Goal: Navigation & Orientation: Find specific page/section

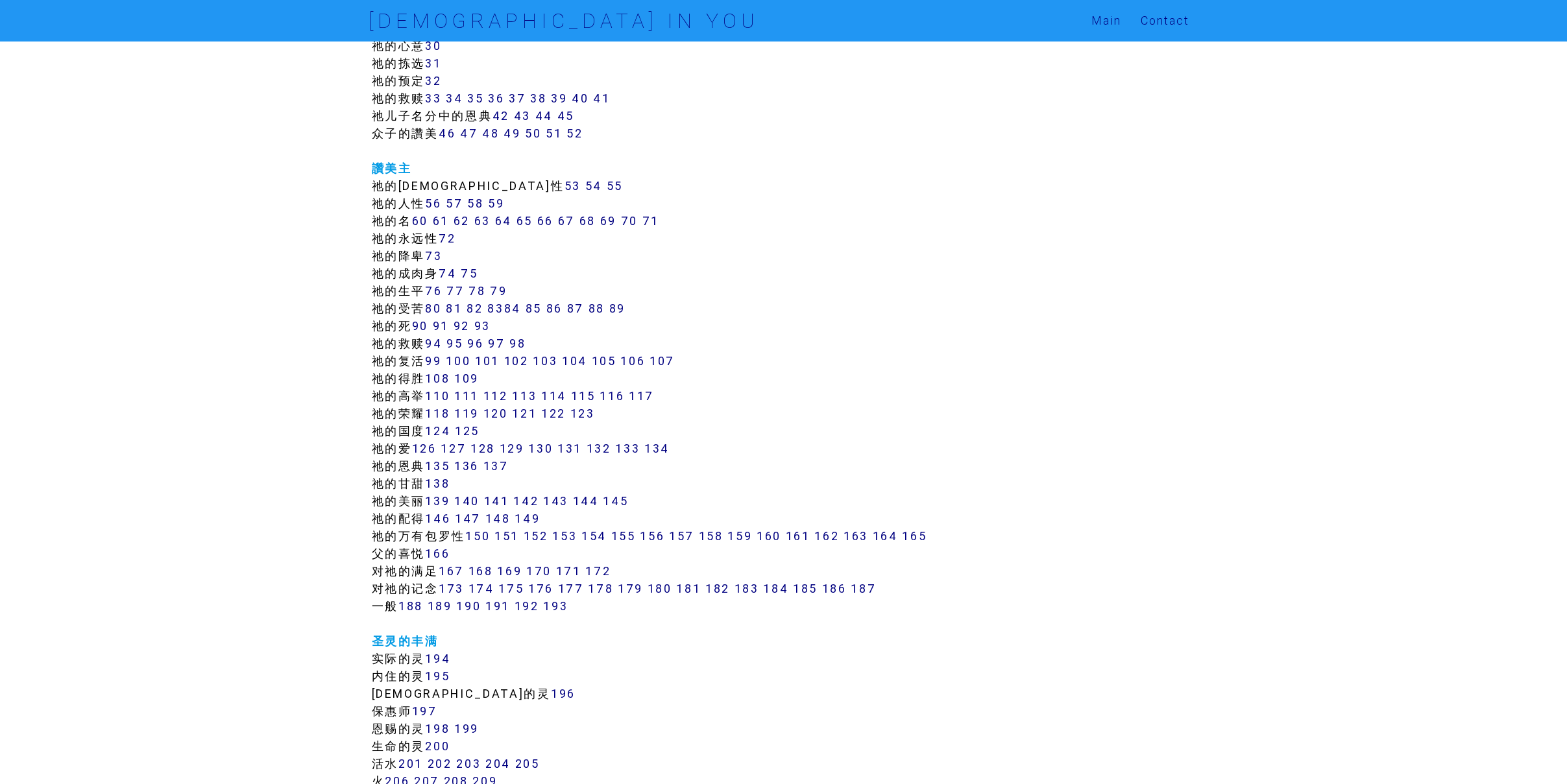
scroll to position [596, 0]
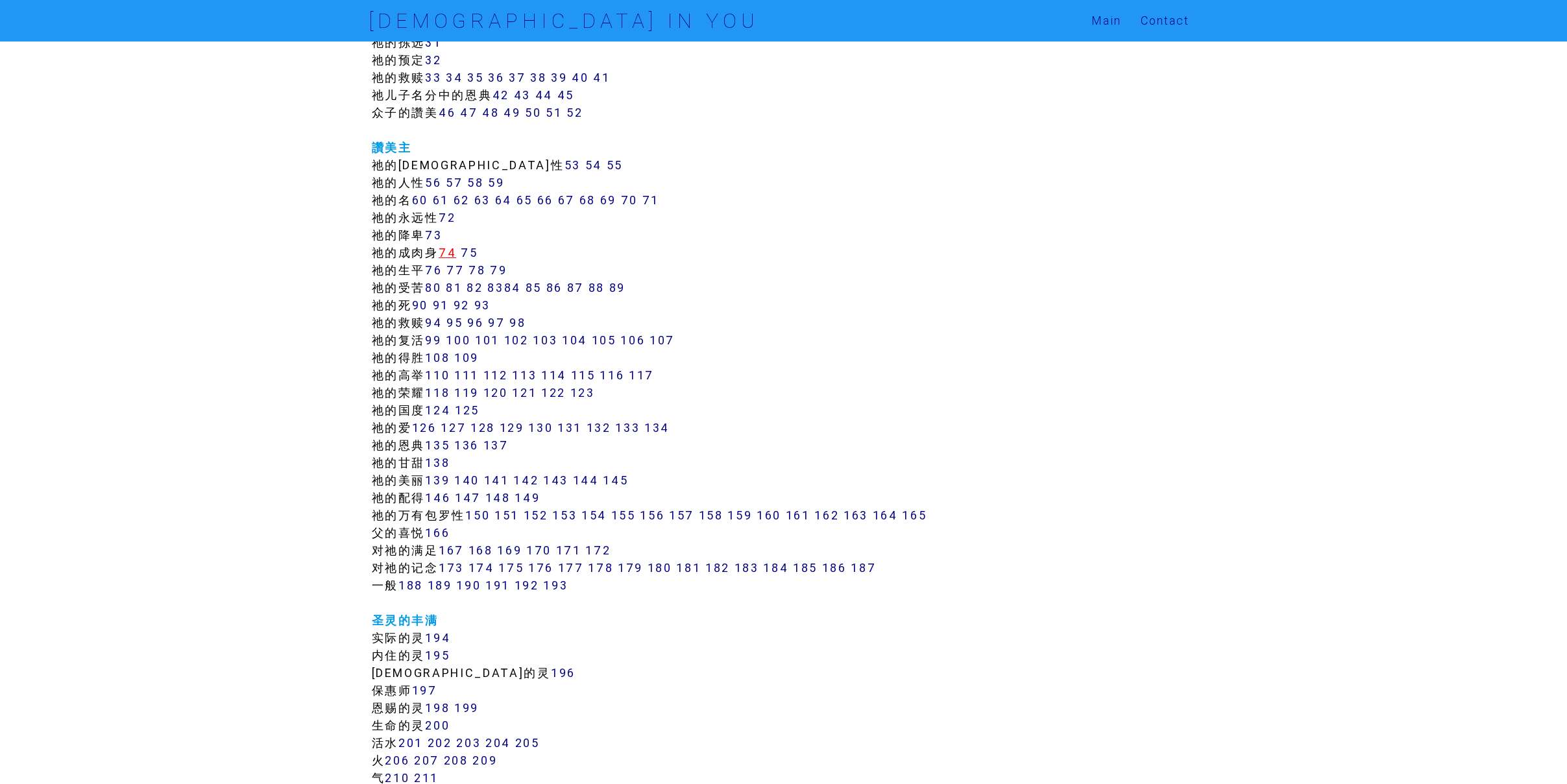
click at [453, 258] on link "74" at bounding box center [447, 252] width 17 height 15
click at [476, 251] on link "75" at bounding box center [470, 252] width 17 height 15
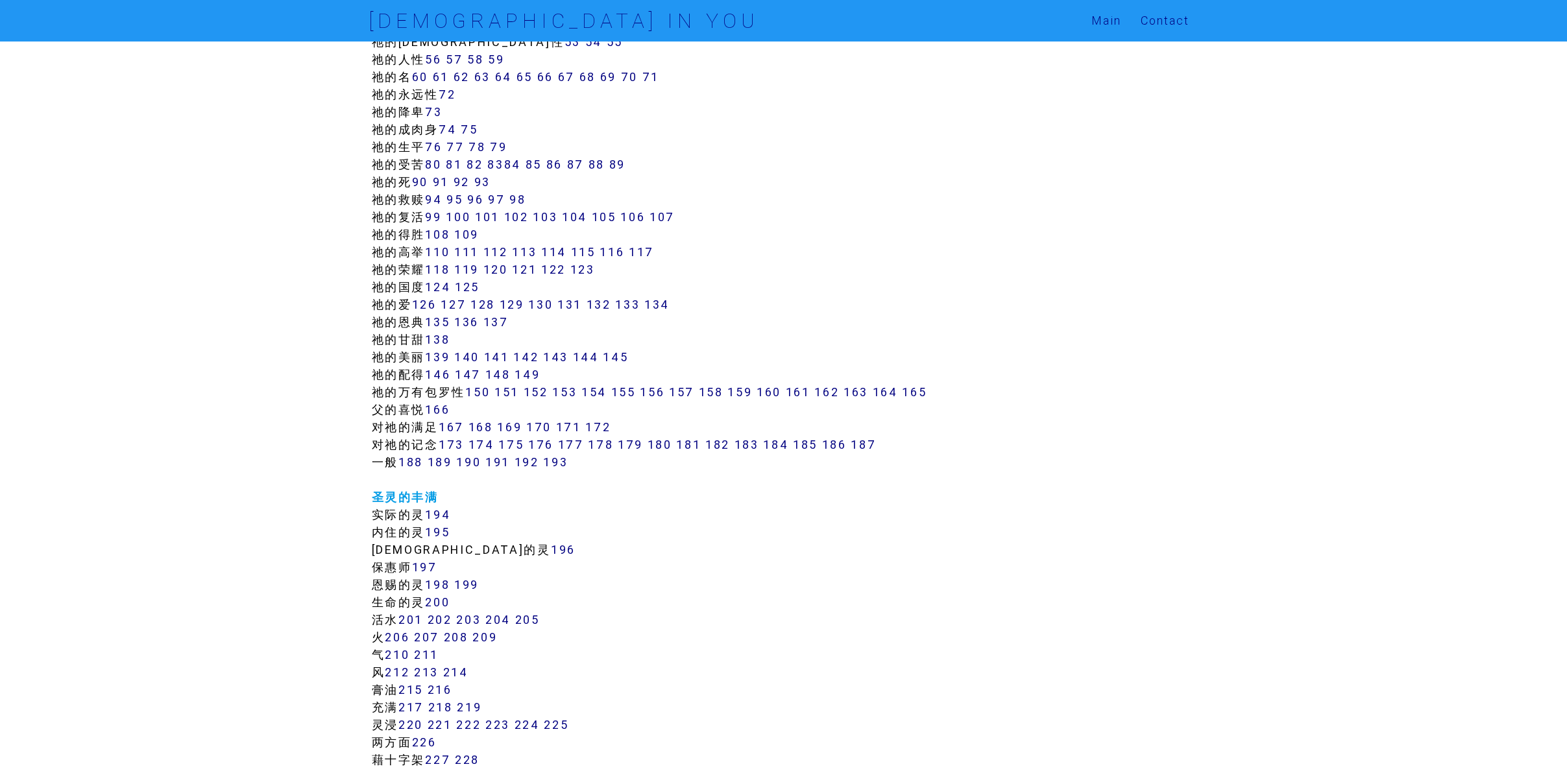
scroll to position [751, 0]
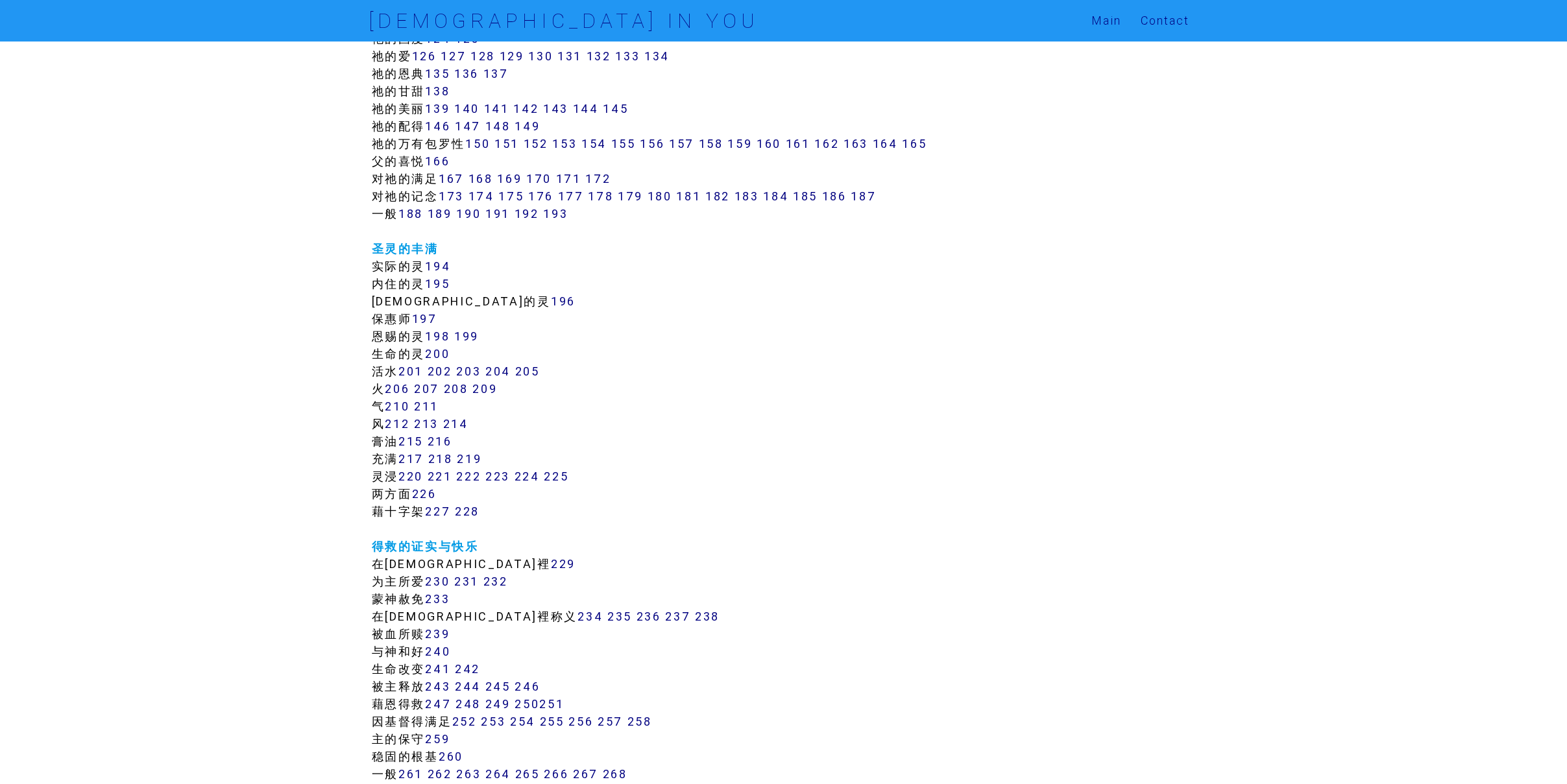
scroll to position [870, 0]
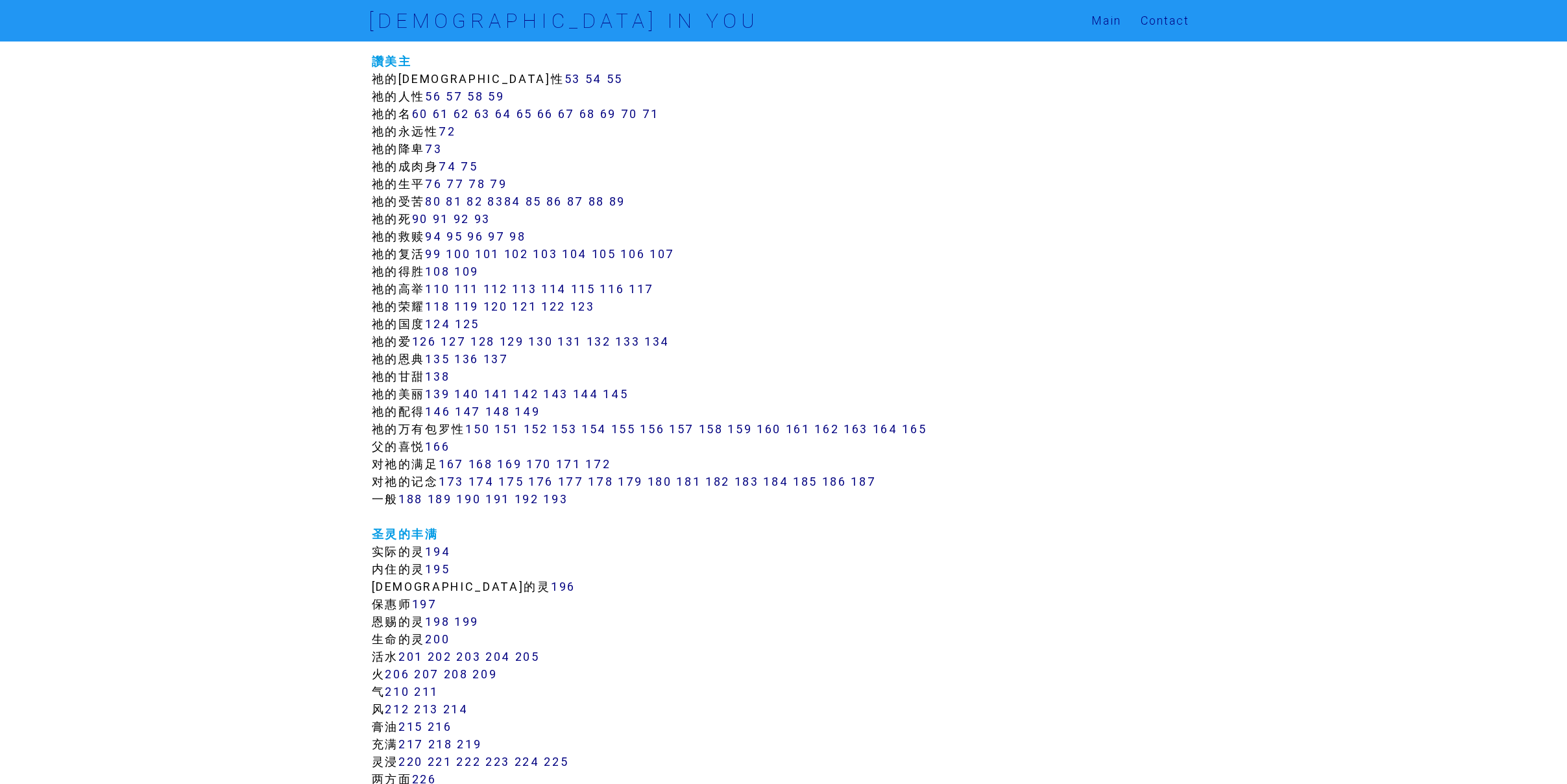
scroll to position [686, 0]
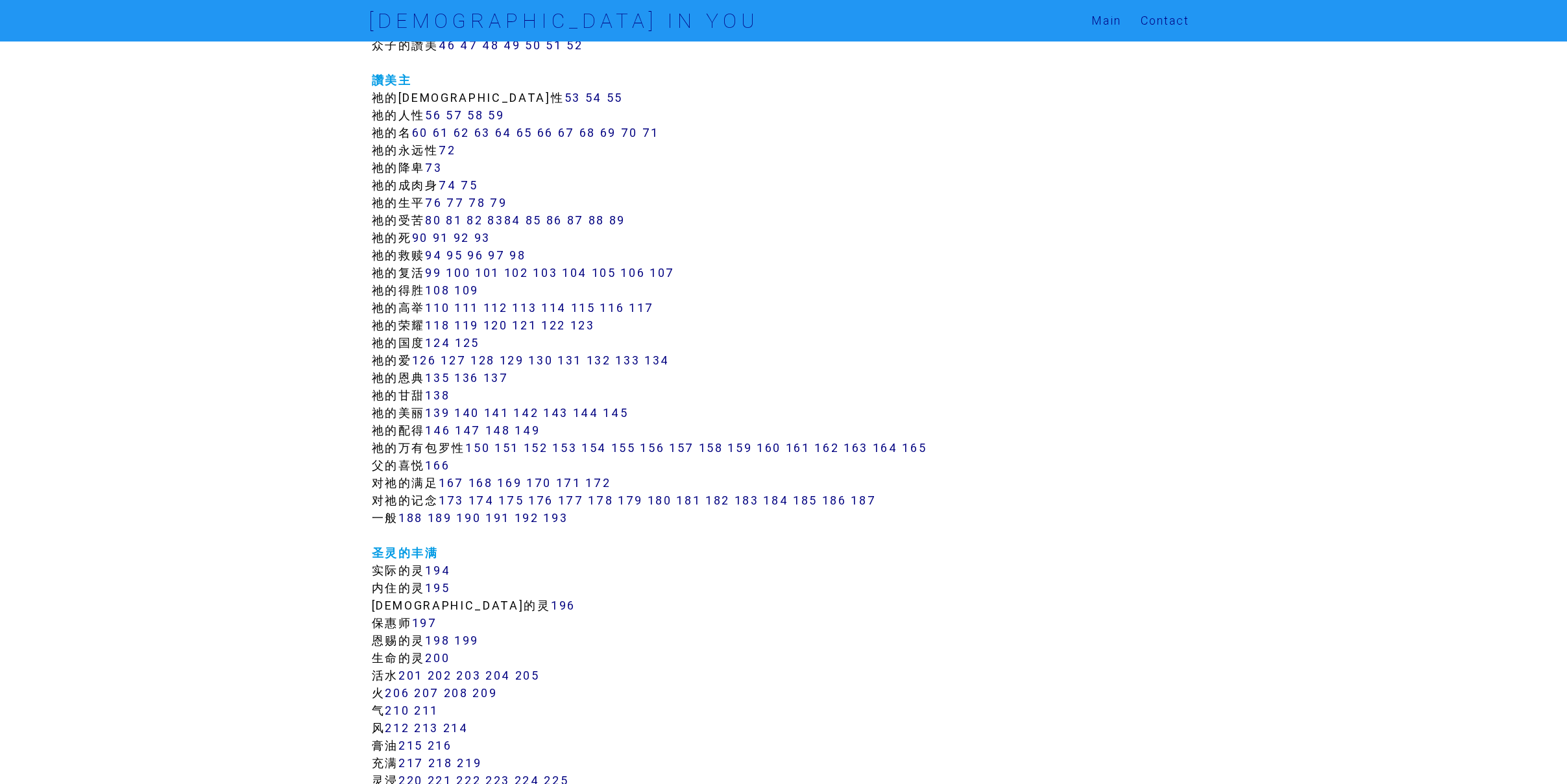
scroll to position [663, 0]
click at [457, 500] on link "173" at bounding box center [451, 501] width 25 height 15
click at [484, 505] on link "174" at bounding box center [482, 501] width 26 height 15
click at [520, 503] on link "175" at bounding box center [510, 501] width 25 height 15
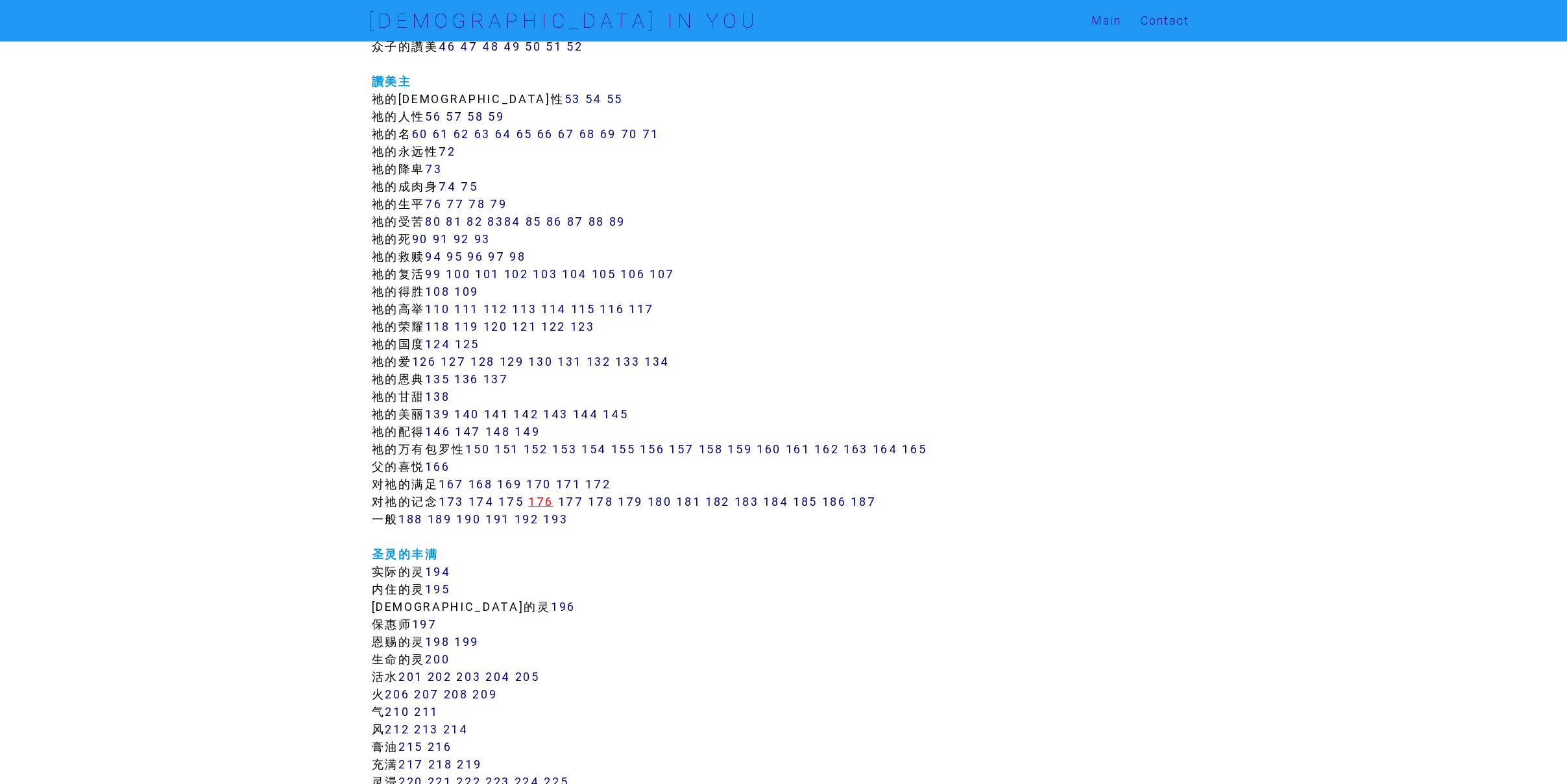
click at [549, 503] on link "176" at bounding box center [540, 501] width 25 height 15
click at [575, 503] on link "177" at bounding box center [571, 501] width 26 height 15
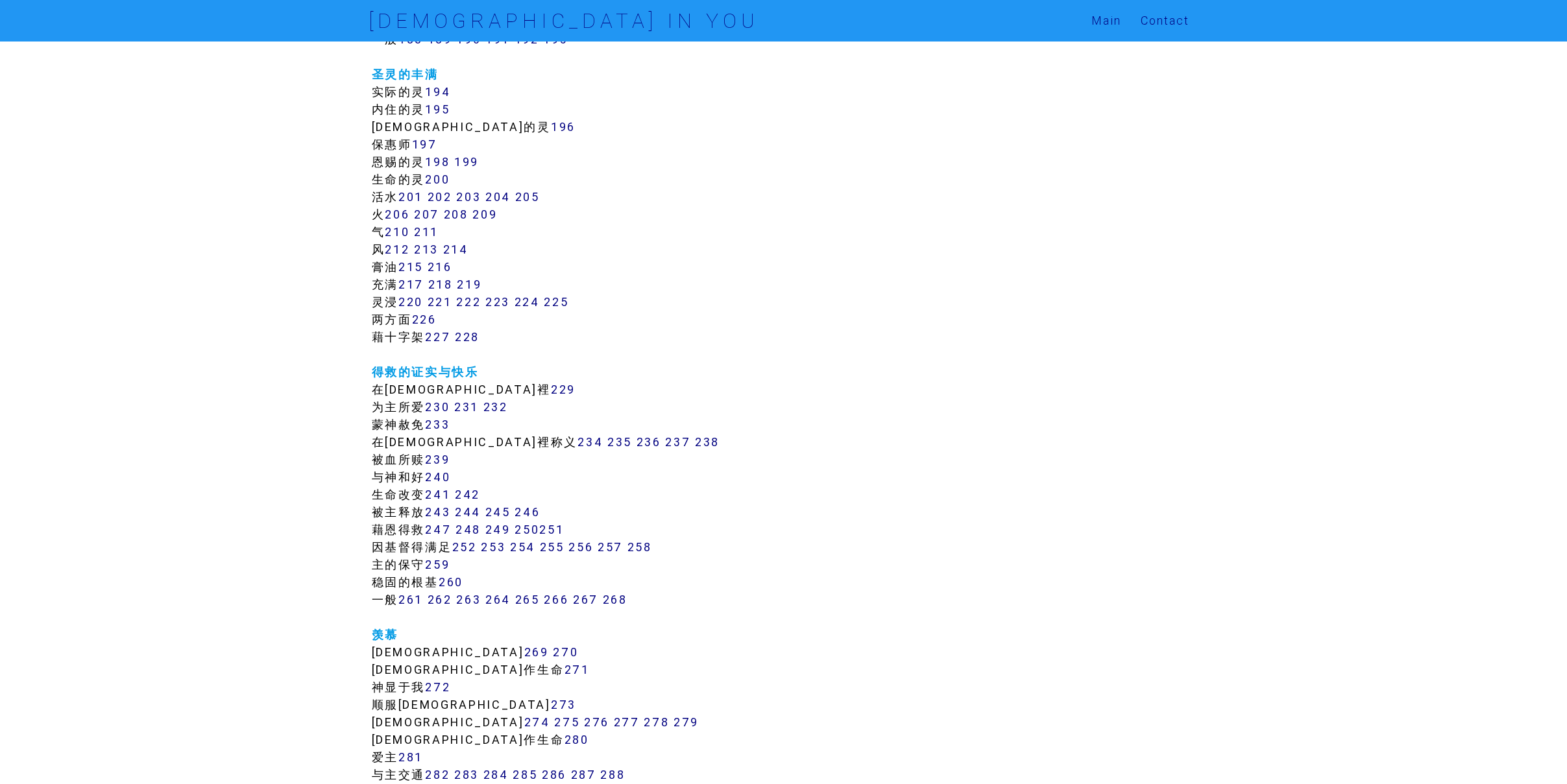
scroll to position [1144, 0]
click at [446, 496] on link "241" at bounding box center [437, 494] width 25 height 15
click at [479, 494] on link "242" at bounding box center [467, 494] width 25 height 15
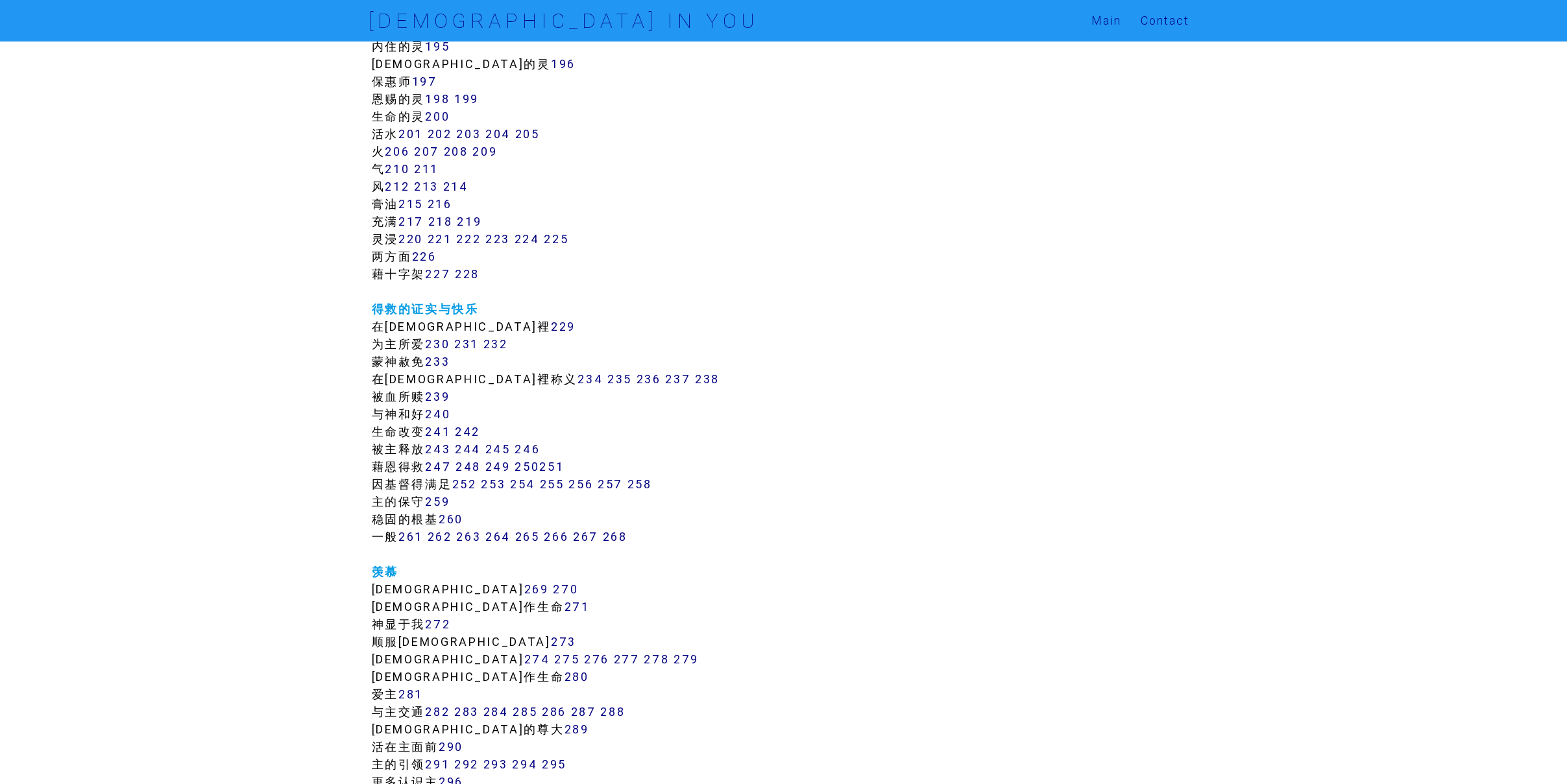
scroll to position [1192, 0]
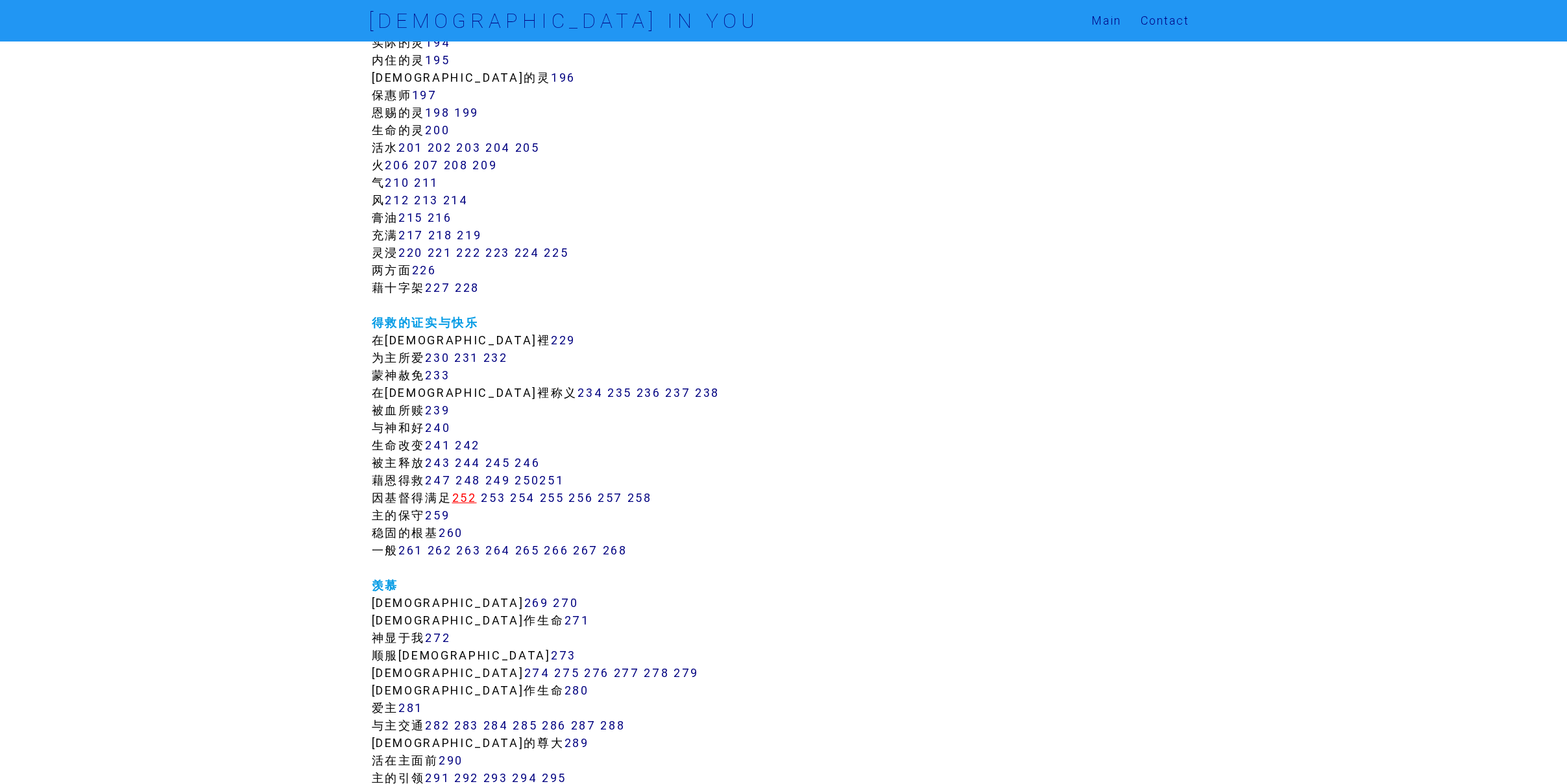
click at [463, 496] on link "252" at bounding box center [464, 497] width 25 height 15
click at [498, 500] on link "253" at bounding box center [493, 497] width 25 height 15
click at [531, 497] on link "254" at bounding box center [522, 497] width 25 height 15
click at [555, 497] on link "255" at bounding box center [552, 497] width 25 height 15
click at [579, 497] on link "256" at bounding box center [580, 497] width 25 height 15
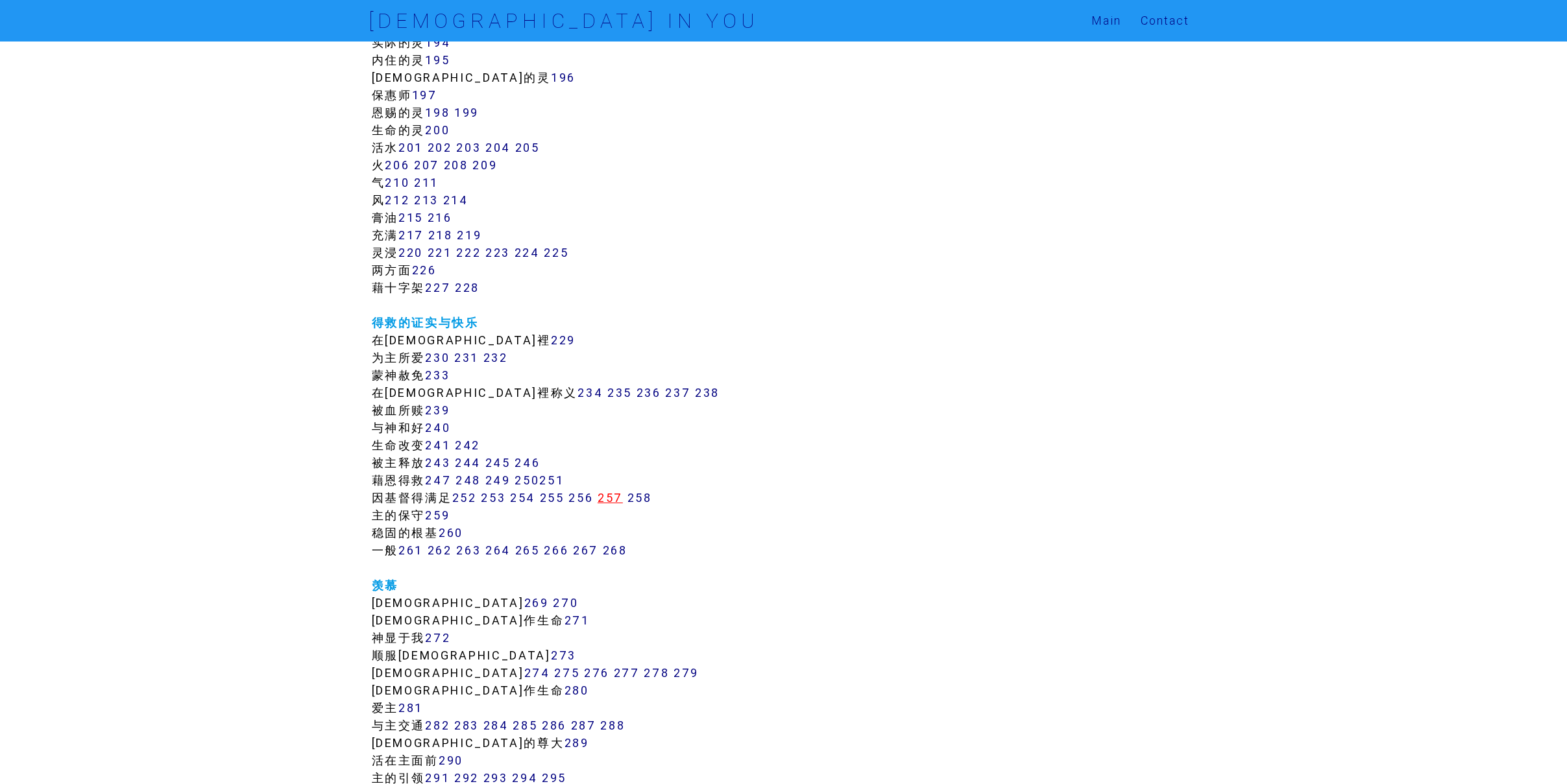
click at [611, 494] on link "257" at bounding box center [610, 497] width 25 height 15
click at [651, 495] on link "258" at bounding box center [640, 497] width 25 height 15
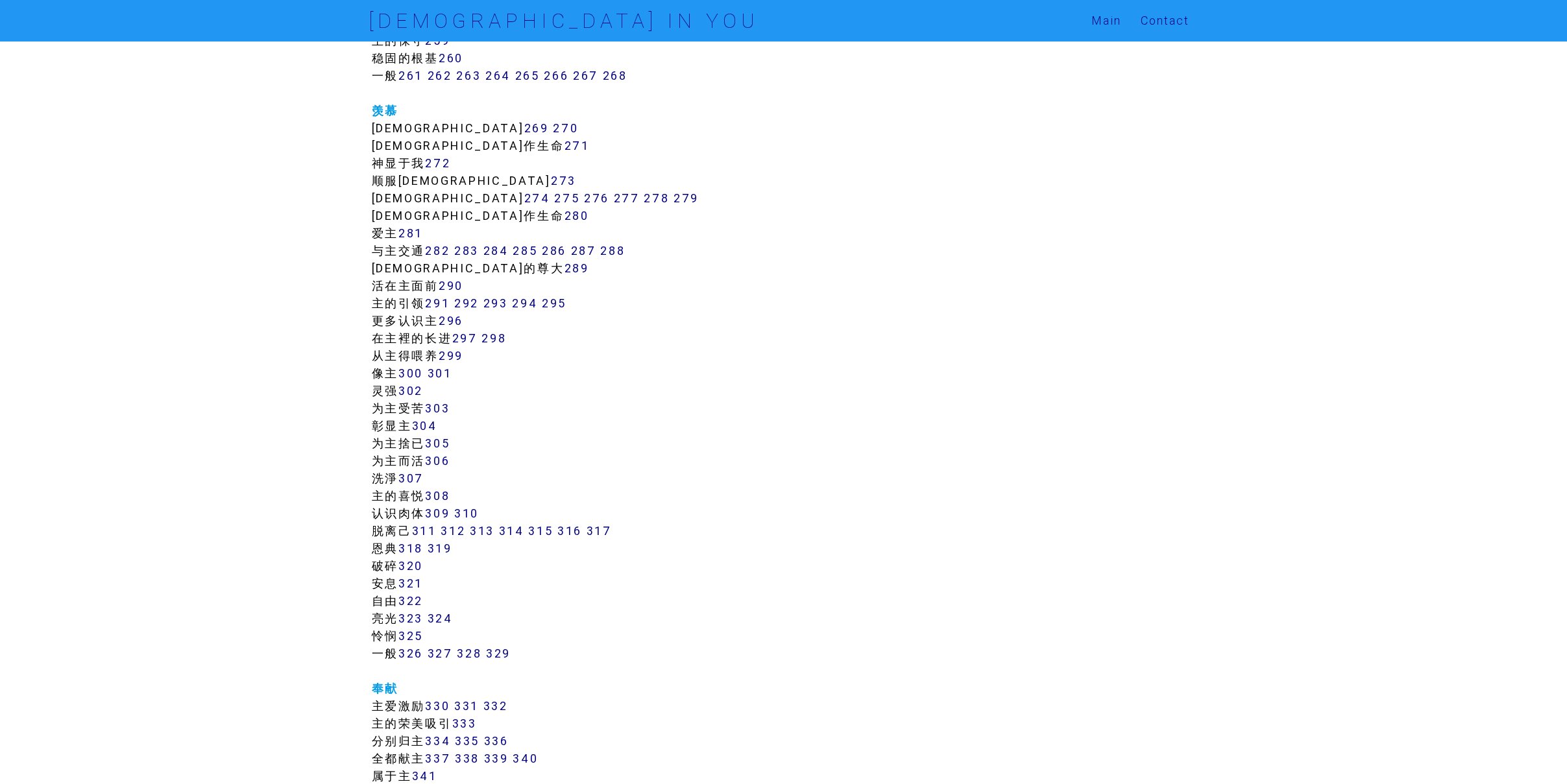
scroll to position [1667, 0]
click at [565, 150] on link "271" at bounding box center [577, 144] width 25 height 15
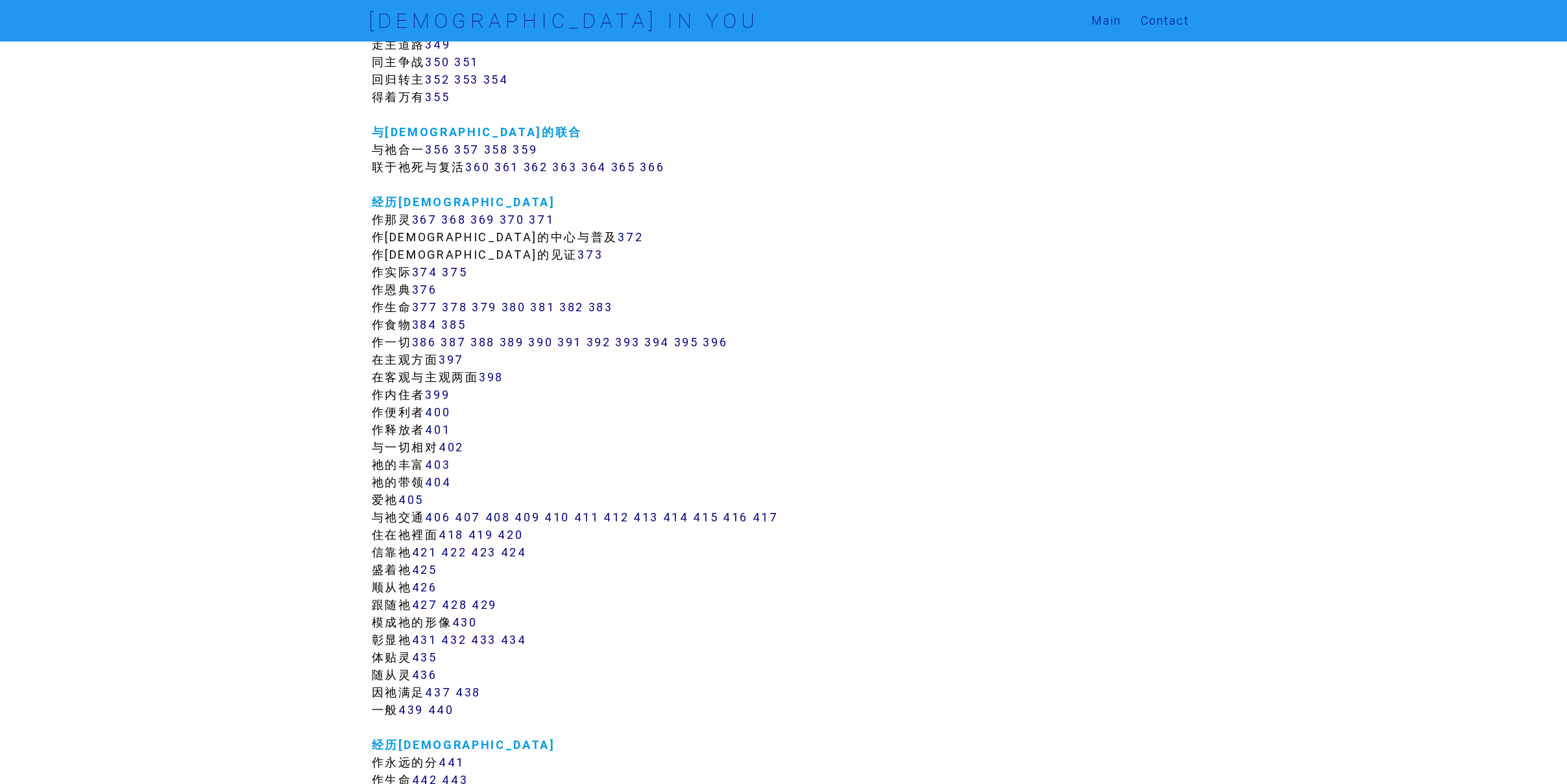
scroll to position [2471, 0]
click at [437, 220] on link "367" at bounding box center [424, 216] width 25 height 15
click at [466, 215] on link "368" at bounding box center [453, 216] width 25 height 15
click at [492, 216] on link "369" at bounding box center [483, 216] width 25 height 15
click at [518, 213] on link "370" at bounding box center [512, 216] width 25 height 15
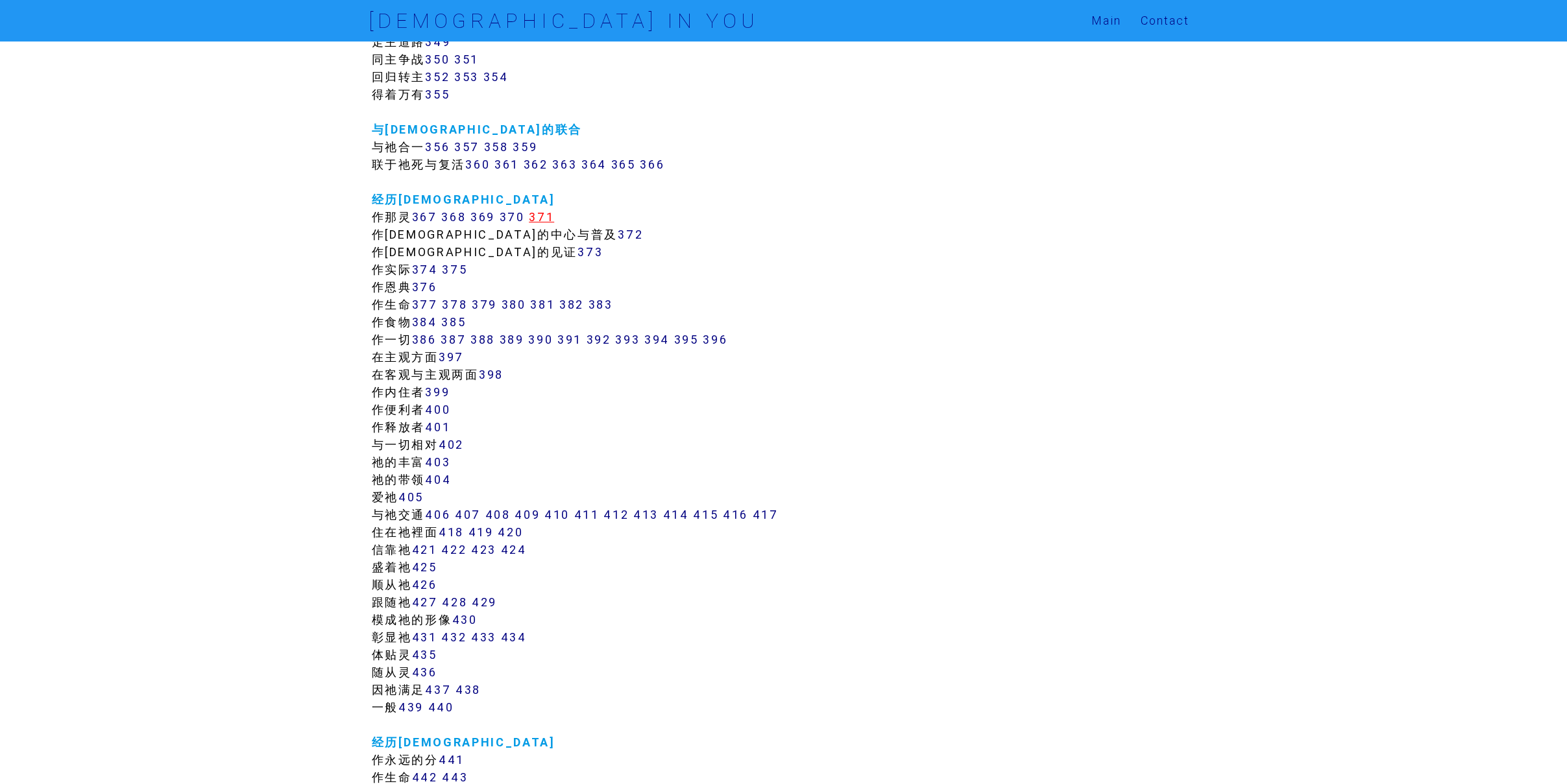
click at [552, 214] on link "371" at bounding box center [540, 216] width 25 height 15
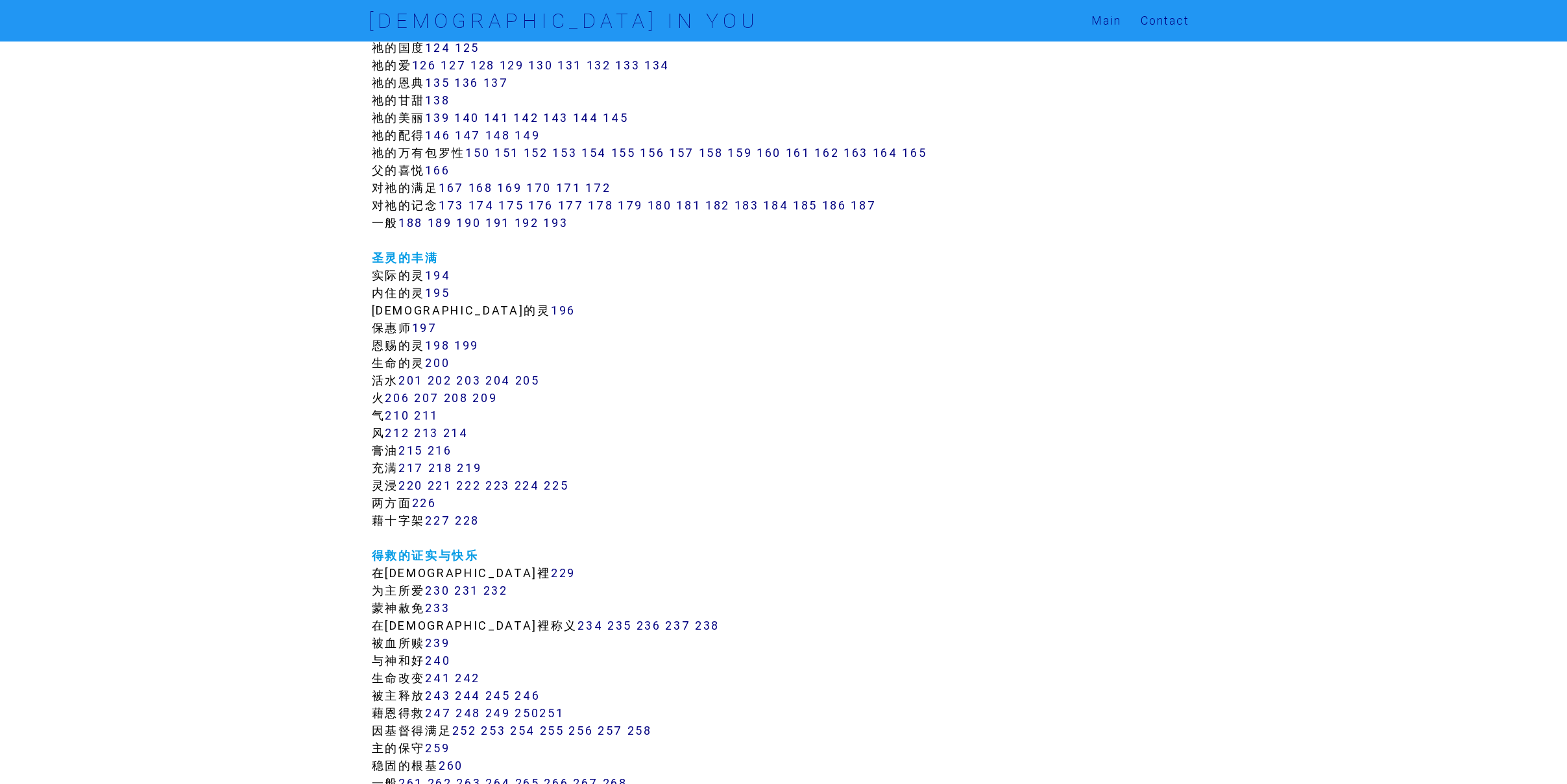
scroll to position [814, 0]
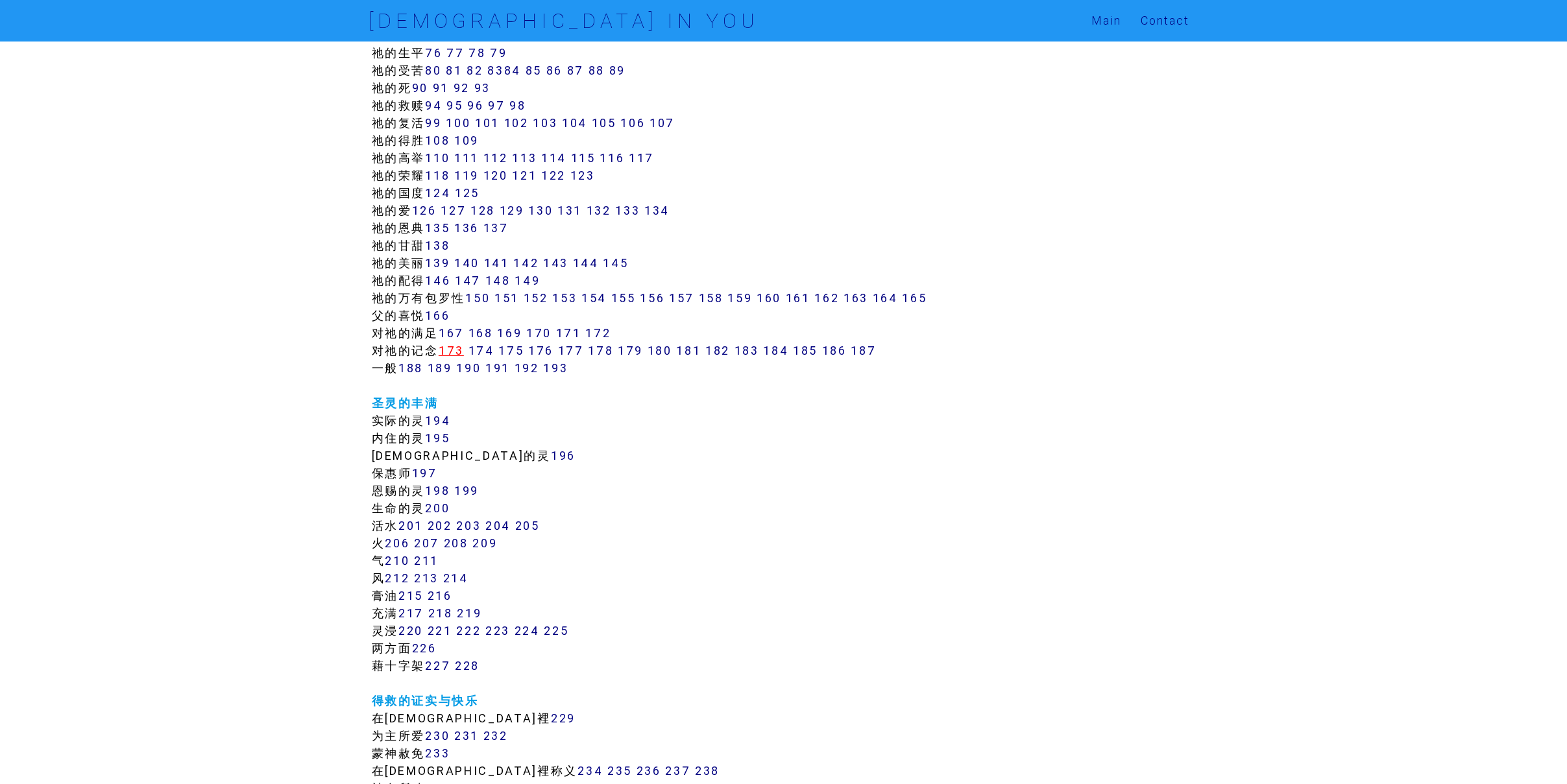
click at [451, 351] on link "173" at bounding box center [451, 350] width 25 height 15
click at [487, 351] on link "174" at bounding box center [482, 350] width 26 height 15
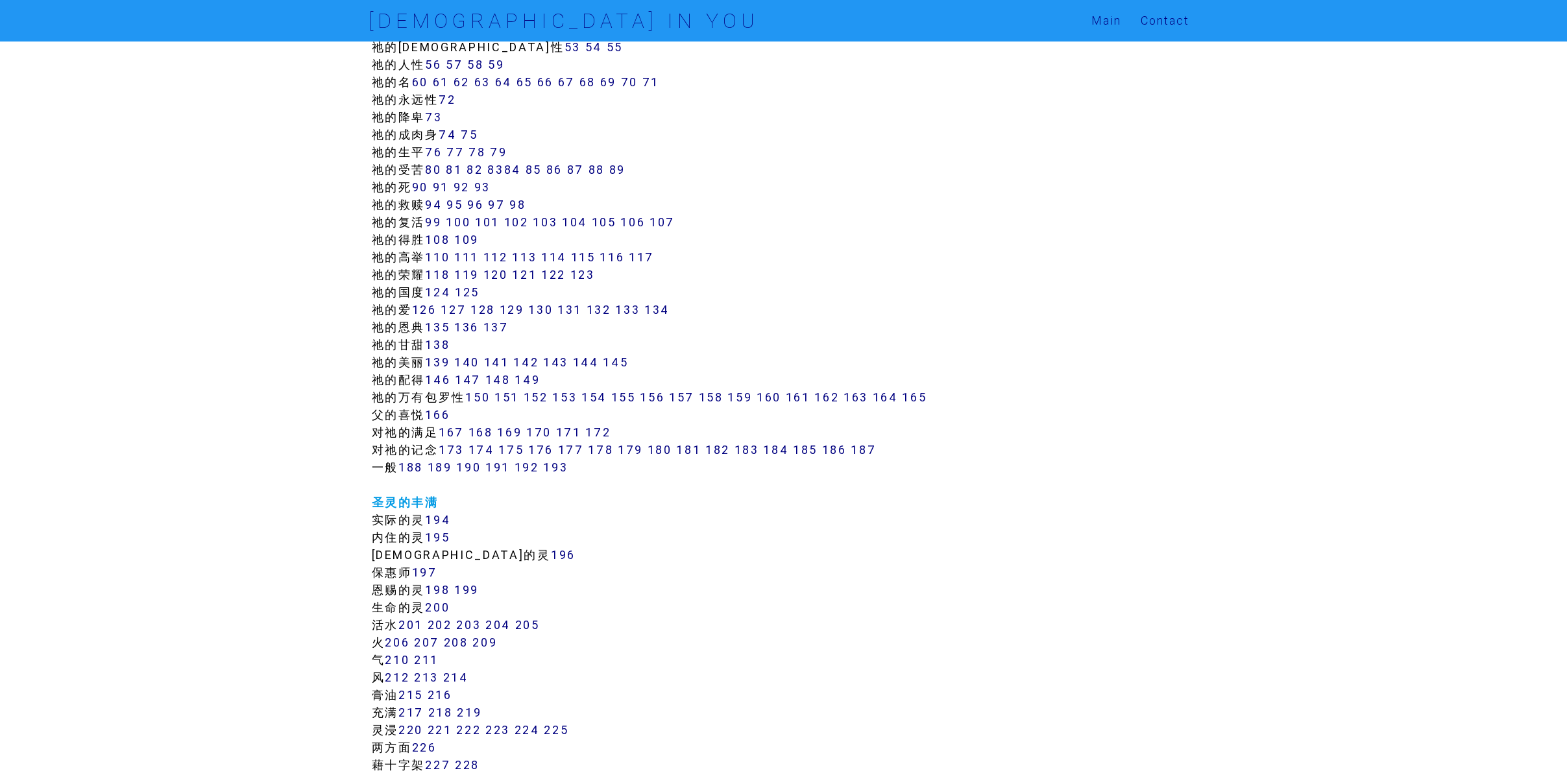
scroll to position [601, 0]
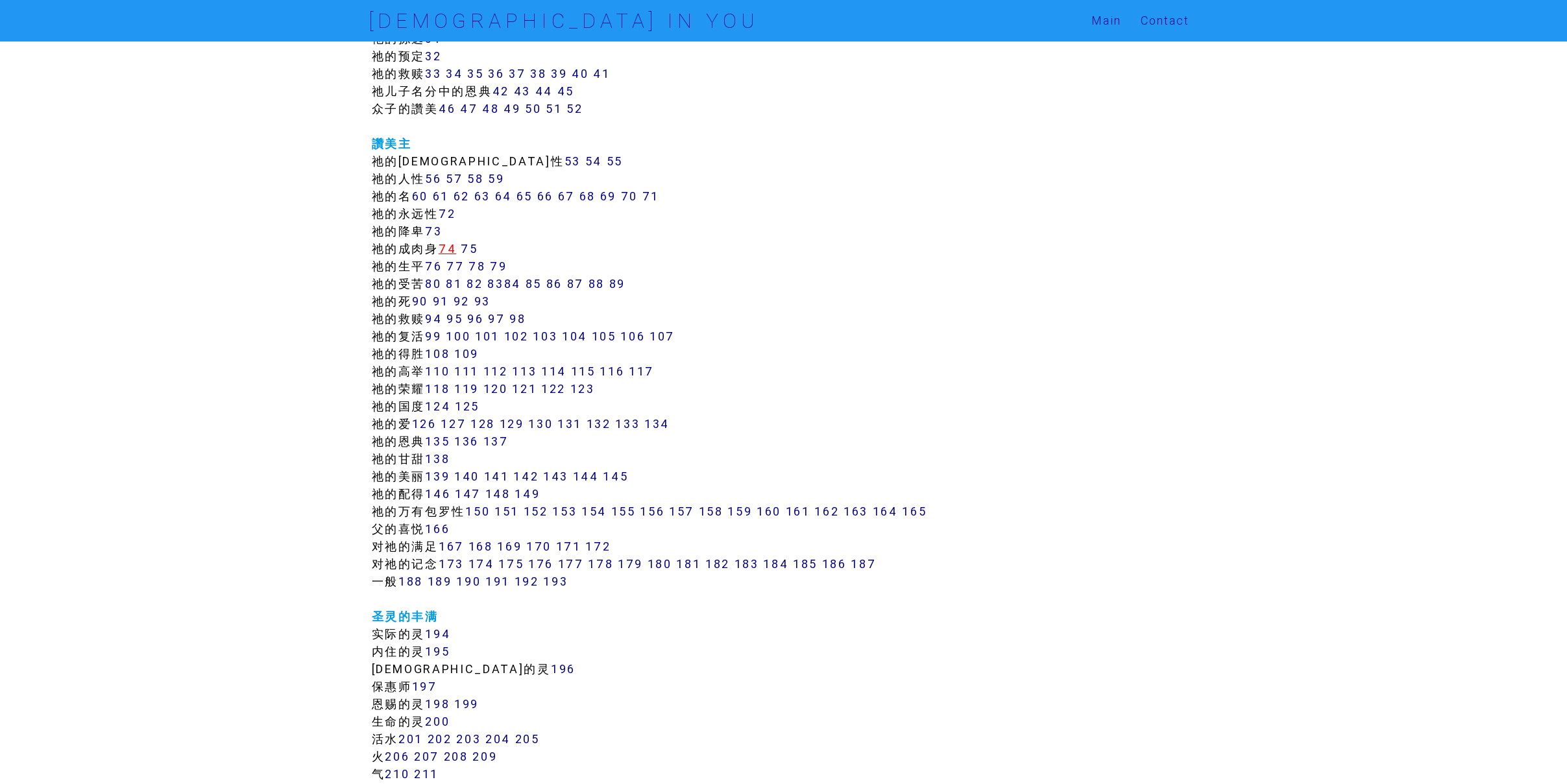
click at [446, 248] on link "74" at bounding box center [447, 248] width 17 height 15
click at [474, 248] on link "75" at bounding box center [470, 248] width 17 height 15
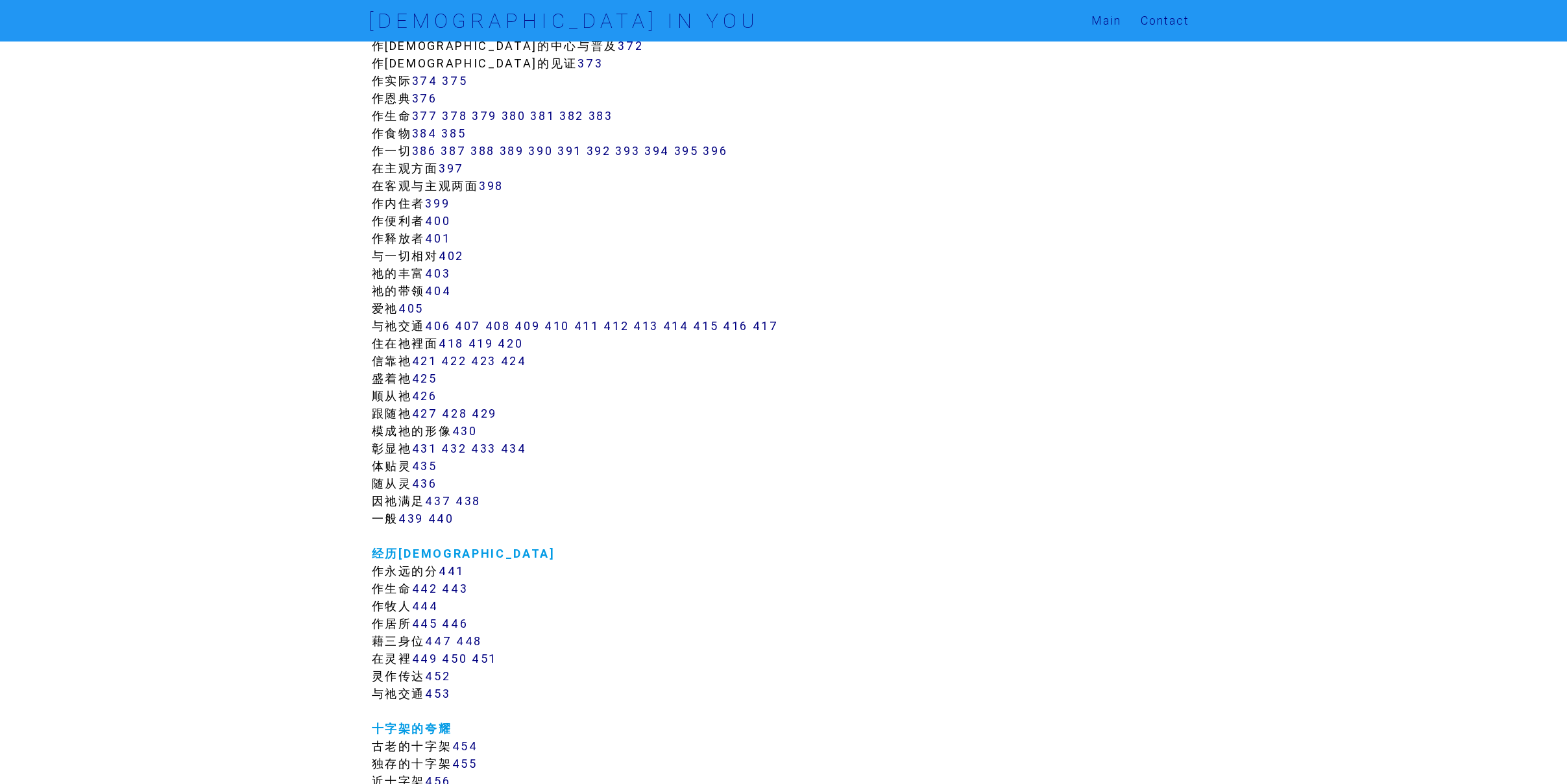
scroll to position [2711, 0]
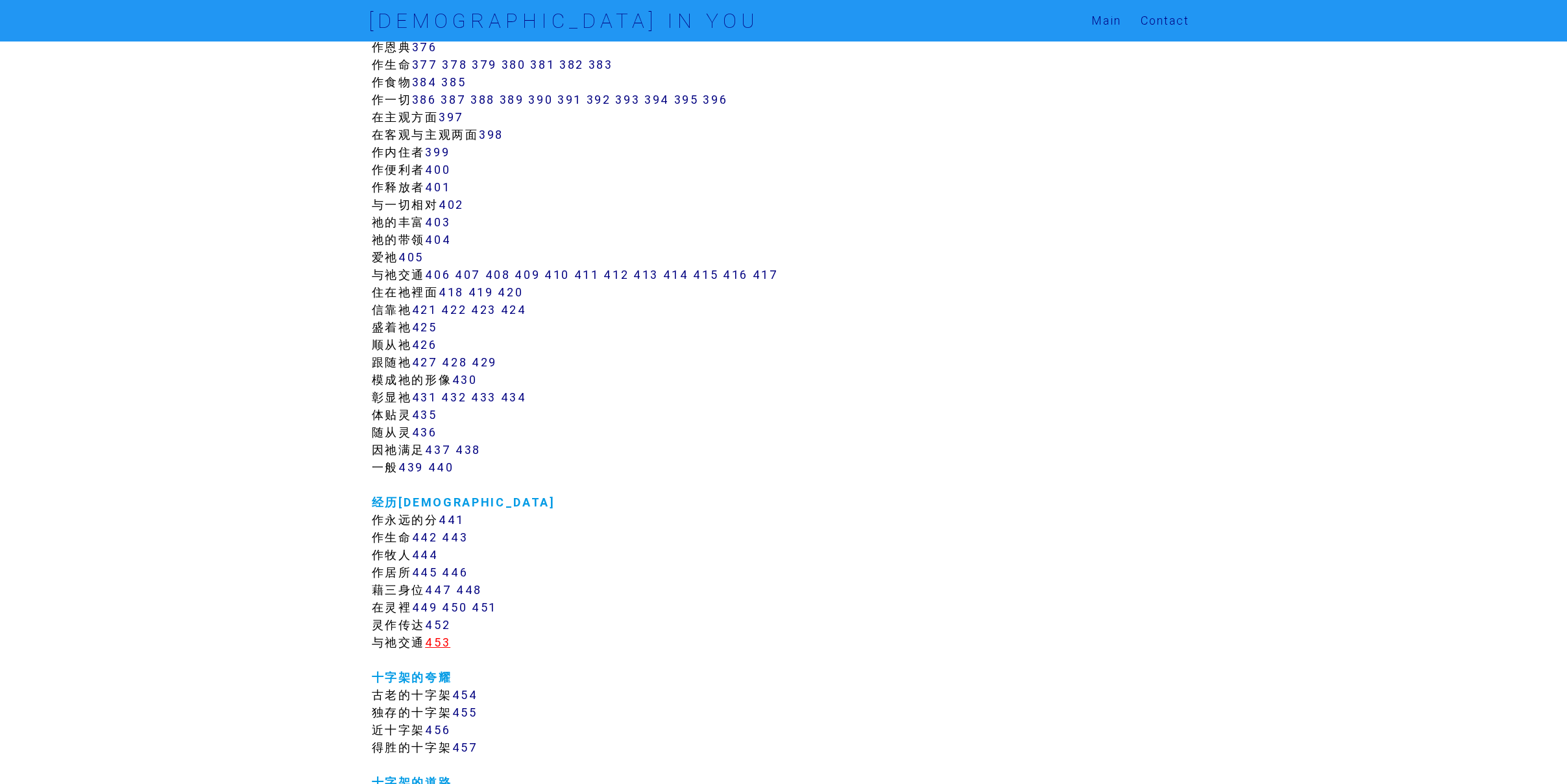
click at [439, 647] on link "453" at bounding box center [437, 642] width 25 height 15
click at [445, 274] on link "406" at bounding box center [437, 274] width 25 height 15
click at [472, 272] on link "407" at bounding box center [468, 274] width 26 height 15
click at [501, 268] on link "408" at bounding box center [497, 274] width 25 height 15
drag, startPoint x: 530, startPoint y: 274, endPoint x: 547, endPoint y: 274, distance: 17.0
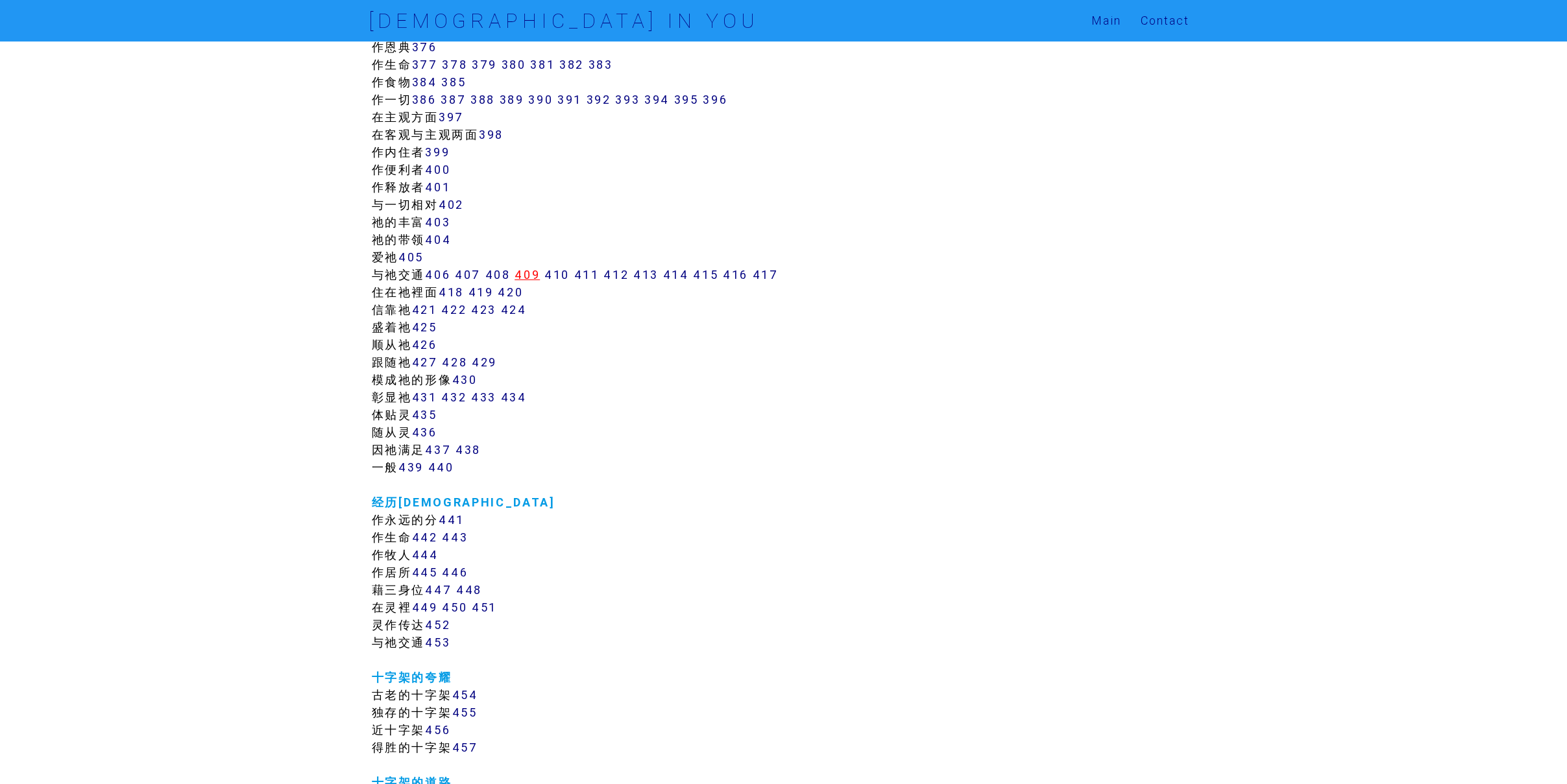
click at [530, 274] on link "409" at bounding box center [527, 274] width 25 height 15
click at [566, 272] on link "410" at bounding box center [556, 274] width 25 height 15
click at [583, 274] on link "411" at bounding box center [586, 274] width 25 height 15
click at [614, 275] on link "412" at bounding box center [616, 274] width 25 height 15
click at [638, 277] on link "413" at bounding box center [645, 274] width 25 height 15
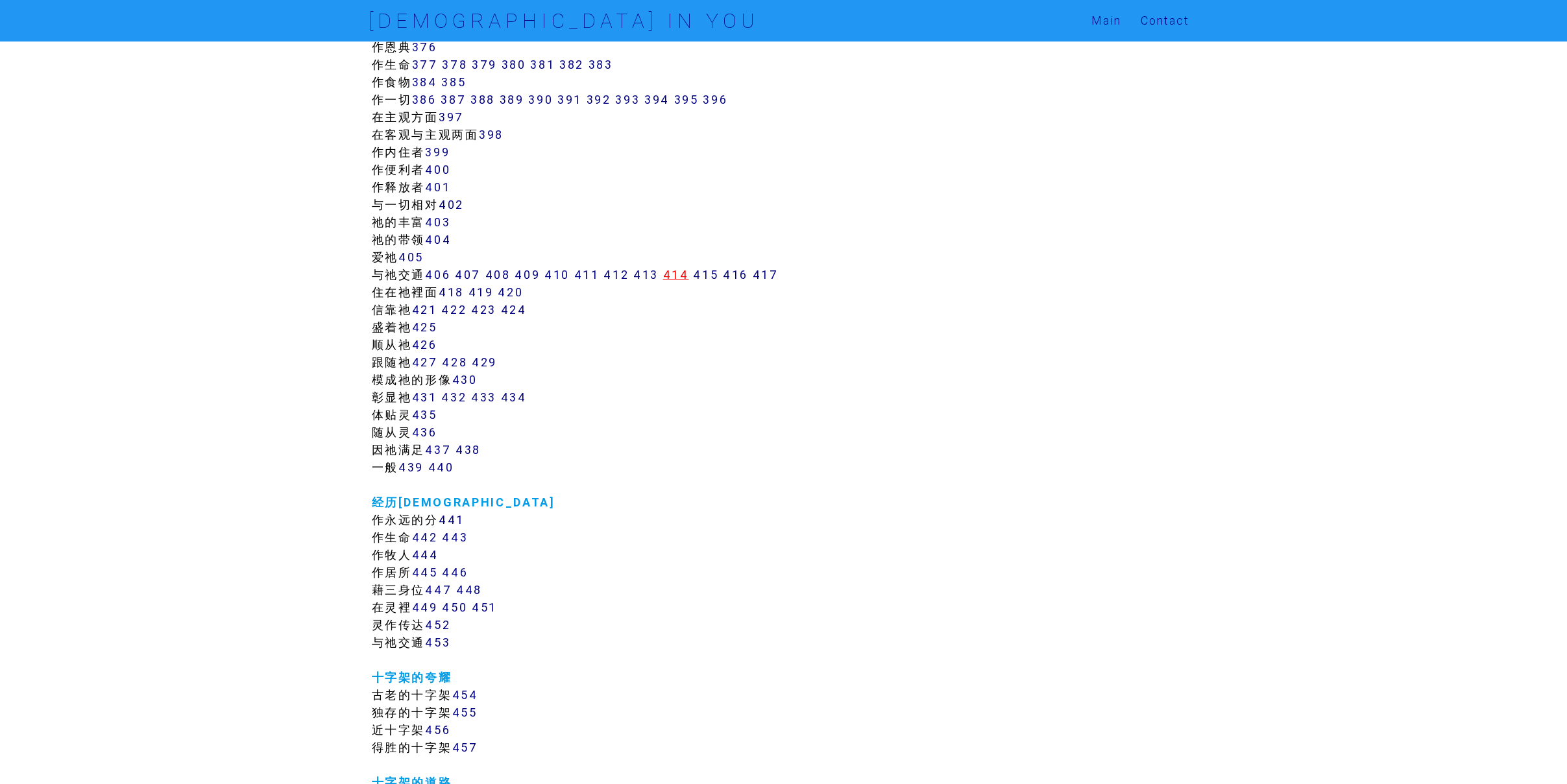
click at [677, 272] on link "414" at bounding box center [676, 274] width 26 height 15
click at [716, 274] on link "415" at bounding box center [705, 274] width 25 height 15
click at [743, 274] on link "416" at bounding box center [735, 274] width 25 height 15
click at [770, 274] on link "417" at bounding box center [765, 274] width 26 height 15
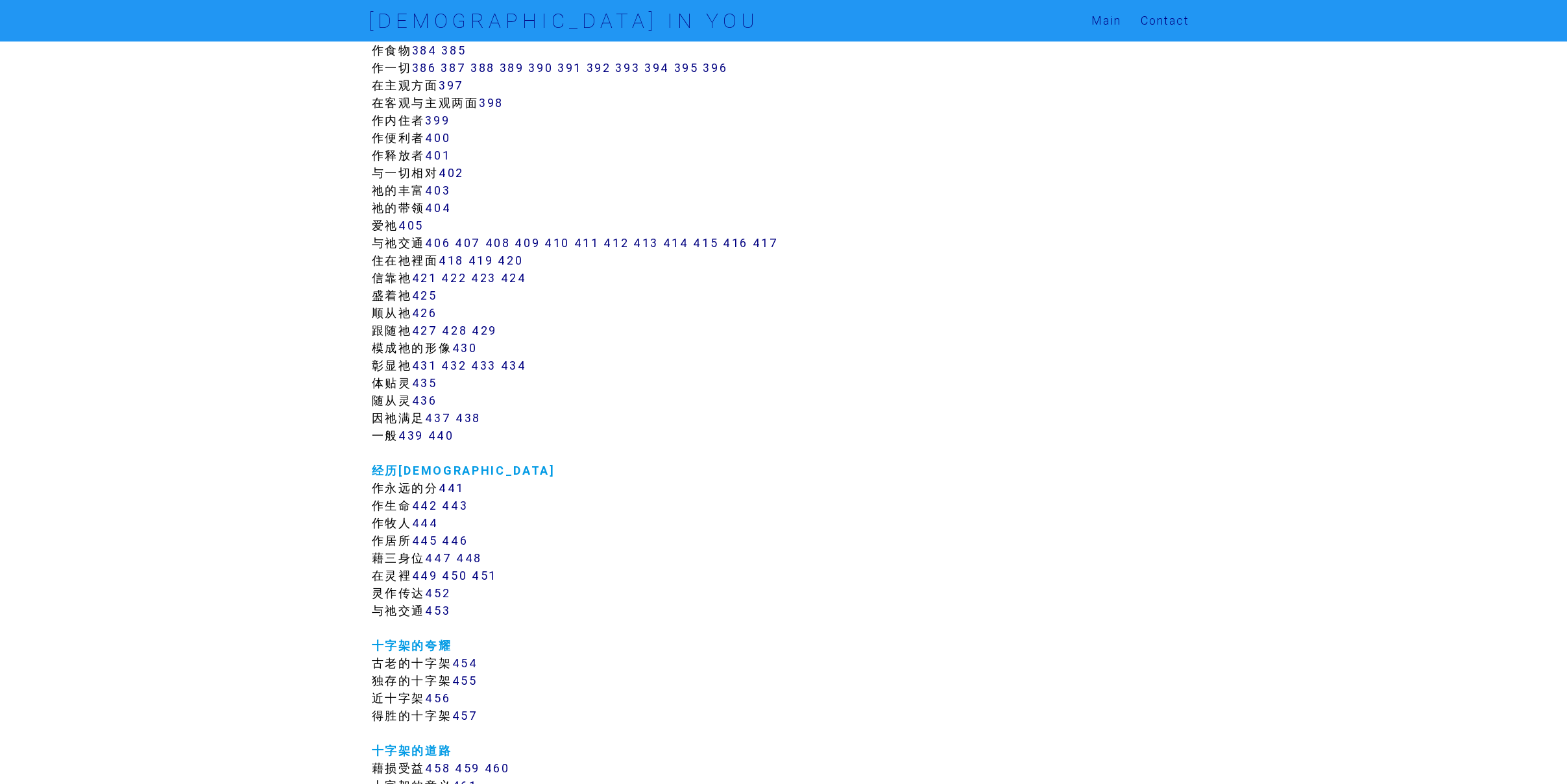
scroll to position [2939, 0]
